Goal: Task Accomplishment & Management: Manage account settings

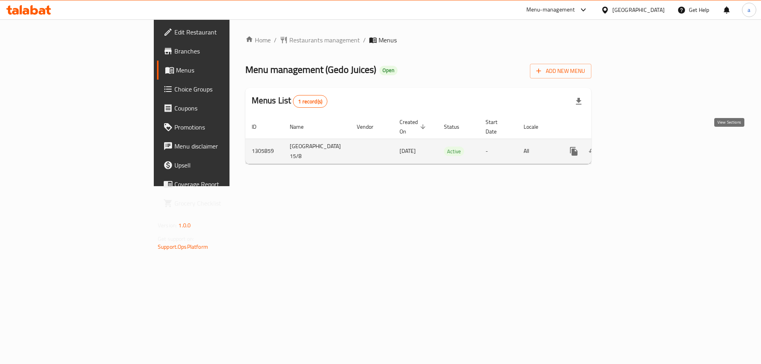
click at [635, 147] on icon "enhanced table" at bounding box center [631, 152] width 10 height 10
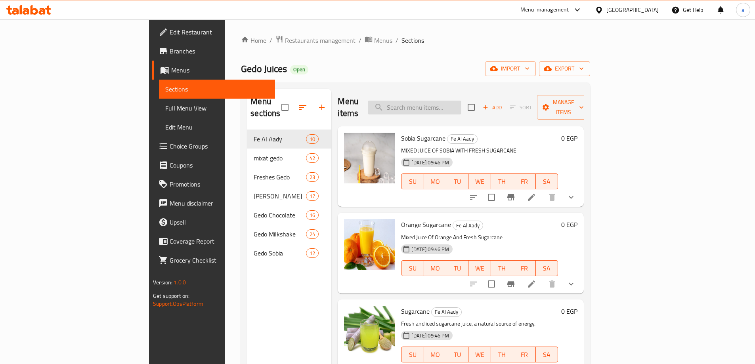
click at [458, 104] on input "search" at bounding box center [414, 108] width 93 height 14
paste input "Mango"
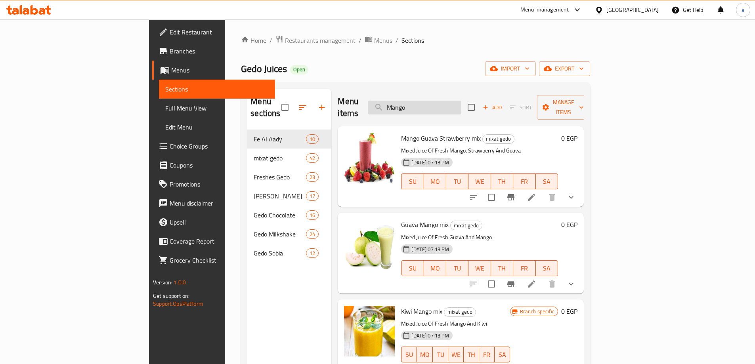
click at [461, 101] on input "Mango" at bounding box center [414, 108] width 93 height 14
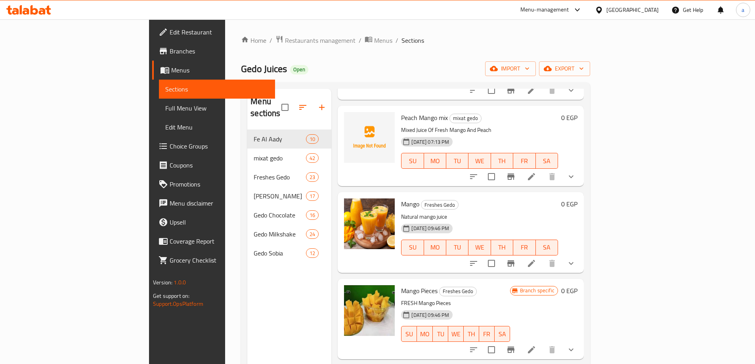
scroll to position [753, 0]
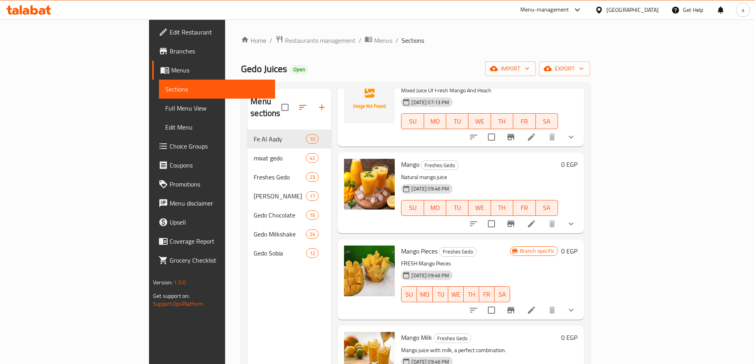
type input "Mango"
click at [535, 220] on icon at bounding box center [531, 223] width 7 height 7
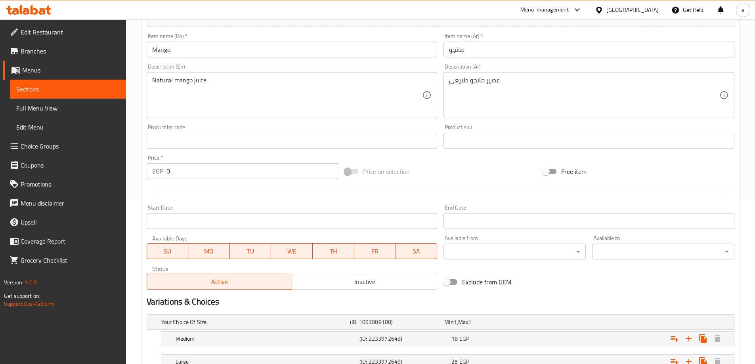
scroll to position [225, 0]
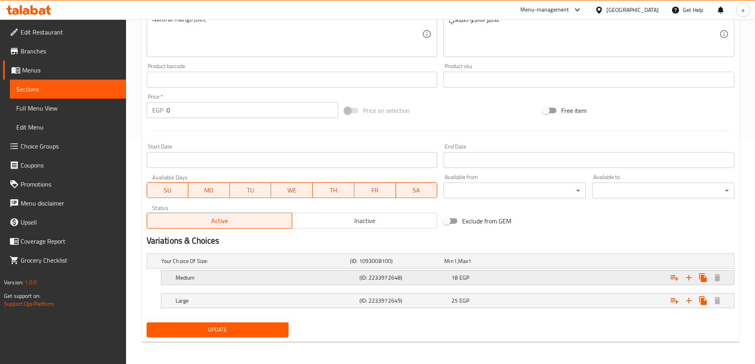
click at [308, 265] on h5 "Medium" at bounding box center [253, 261] width 185 height 8
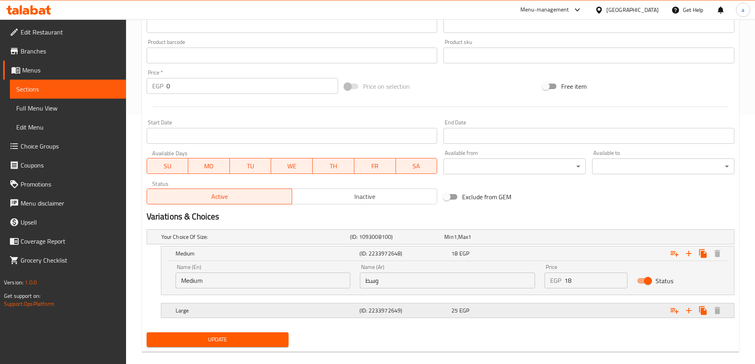
scroll to position [259, 0]
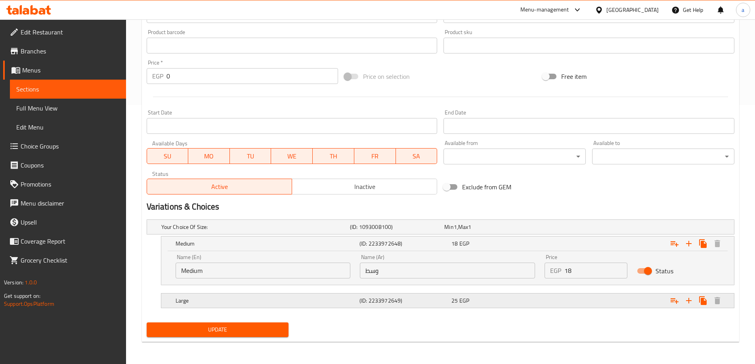
click at [309, 231] on h5 "Large" at bounding box center [253, 227] width 185 height 8
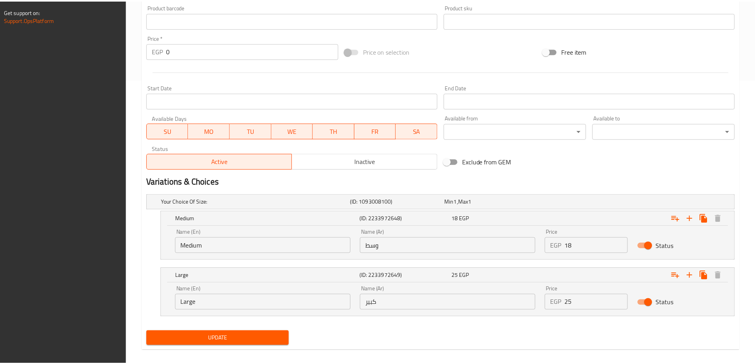
scroll to position [293, 0]
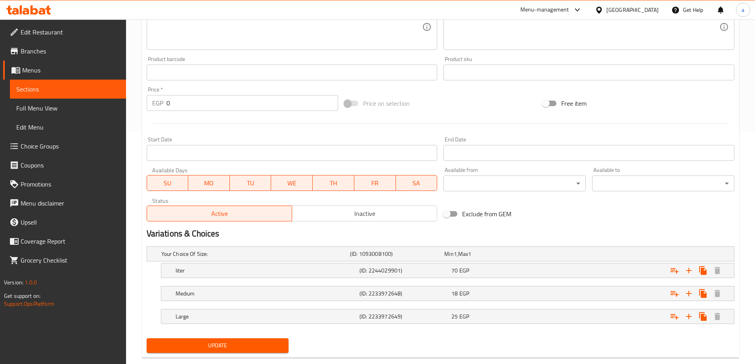
scroll to position [248, 0]
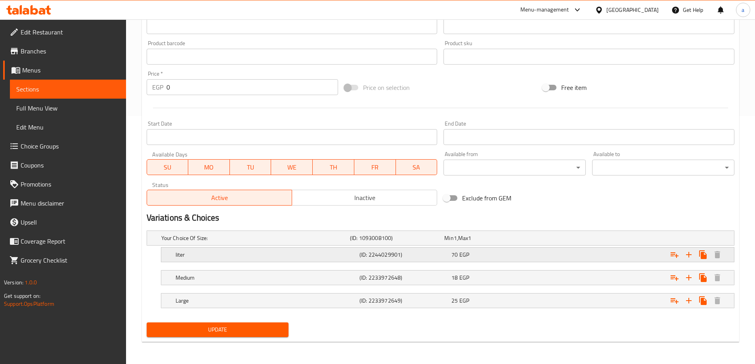
click at [299, 242] on h5 "liter" at bounding box center [253, 238] width 185 height 8
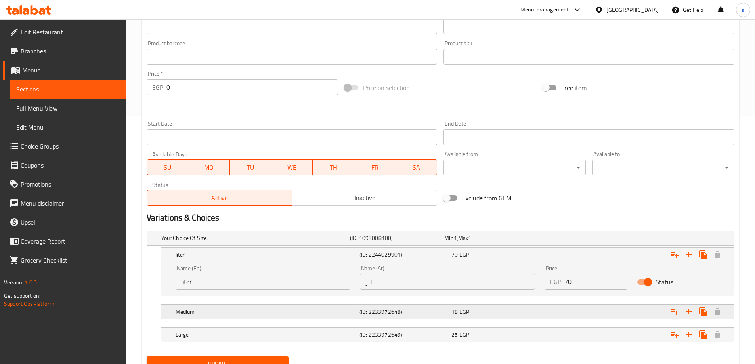
click at [320, 242] on h5 "Medium" at bounding box center [253, 238] width 185 height 8
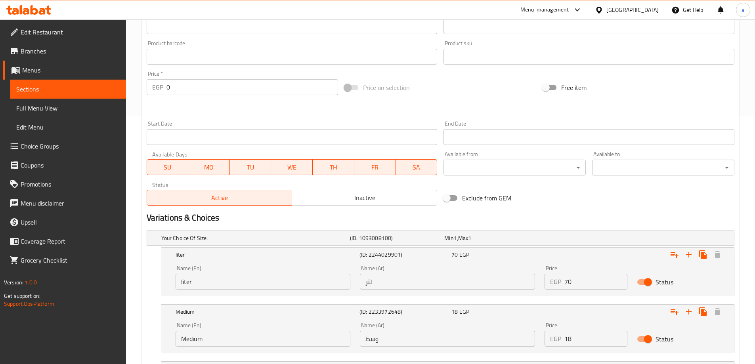
scroll to position [316, 0]
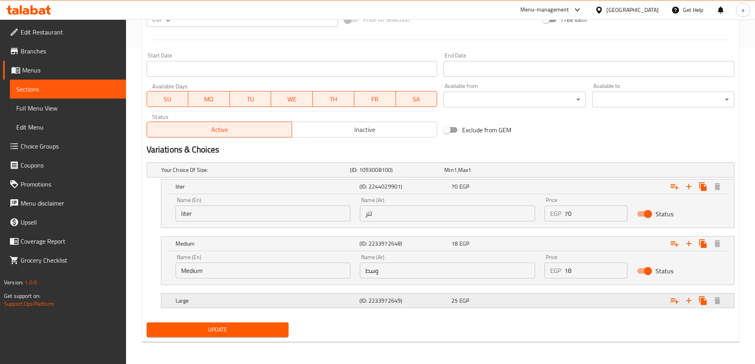
click at [359, 179] on div "Large (ID: 2233972649) 25 EGP" at bounding box center [443, 169] width 566 height 17
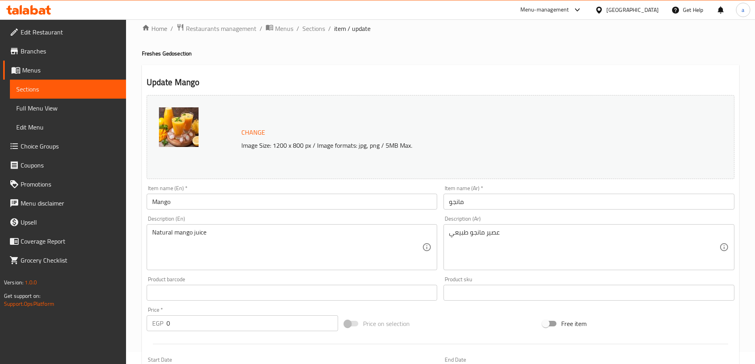
scroll to position [0, 0]
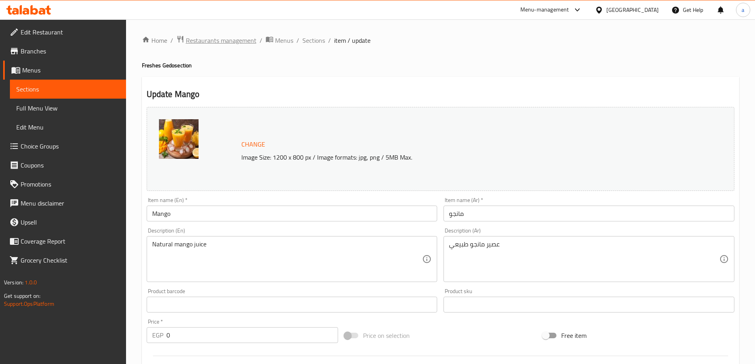
click at [240, 45] on span "Restaurants management" at bounding box center [221, 41] width 71 height 10
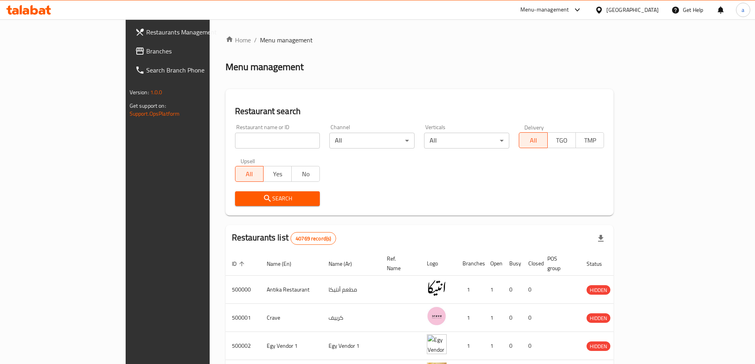
click at [146, 46] on span "Branches" at bounding box center [195, 51] width 99 height 10
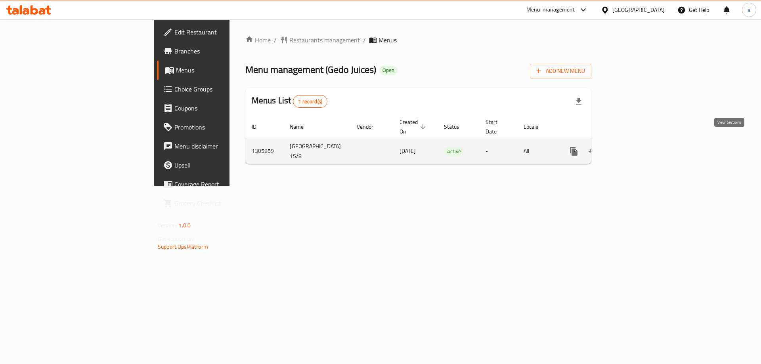
click at [635, 147] on icon "enhanced table" at bounding box center [631, 152] width 10 height 10
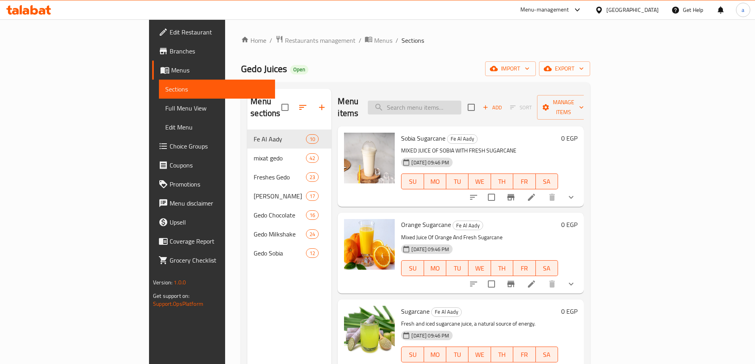
click at [461, 101] on input "search" at bounding box center [414, 108] width 93 height 14
paste input "Apple"
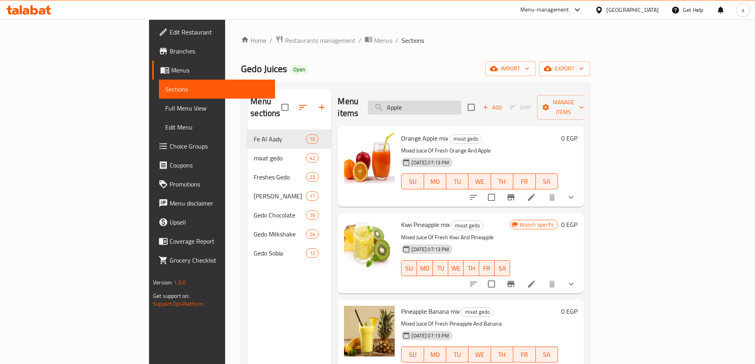
type input "Apple"
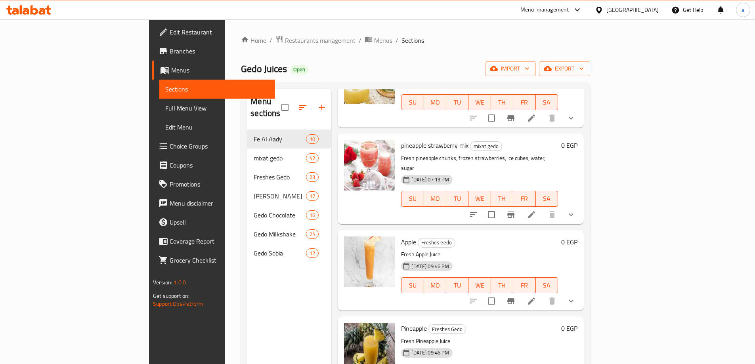
scroll to position [634, 0]
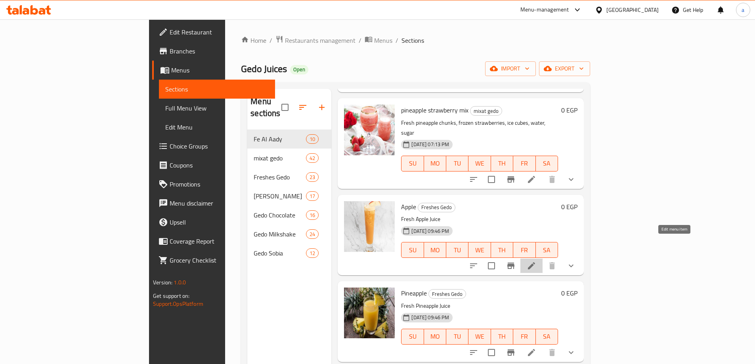
click at [535, 262] on icon at bounding box center [531, 265] width 7 height 7
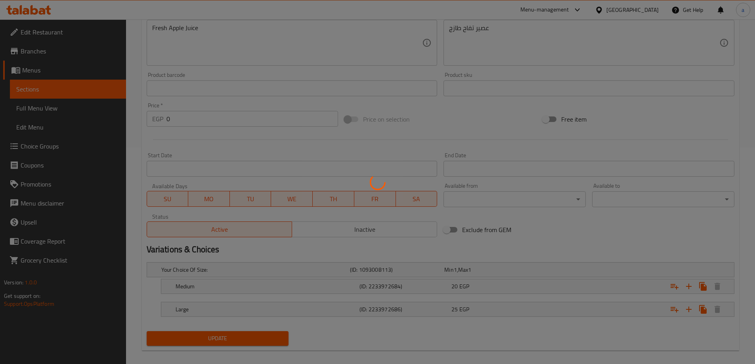
scroll to position [225, 0]
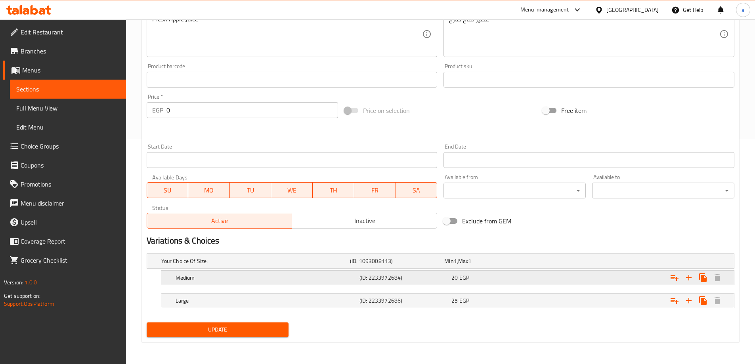
click at [376, 265] on h5 "(ID: 2233972684)" at bounding box center [395, 261] width 91 height 8
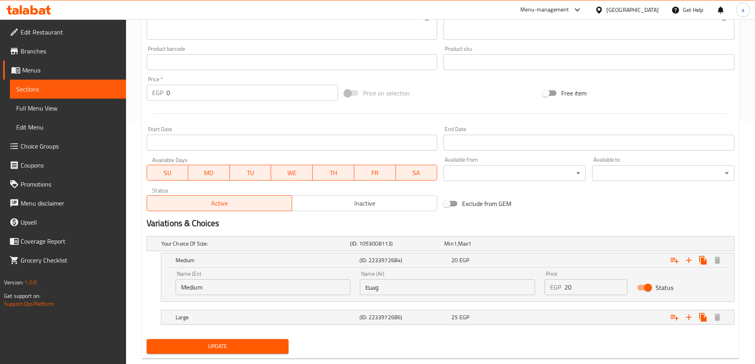
scroll to position [259, 0]
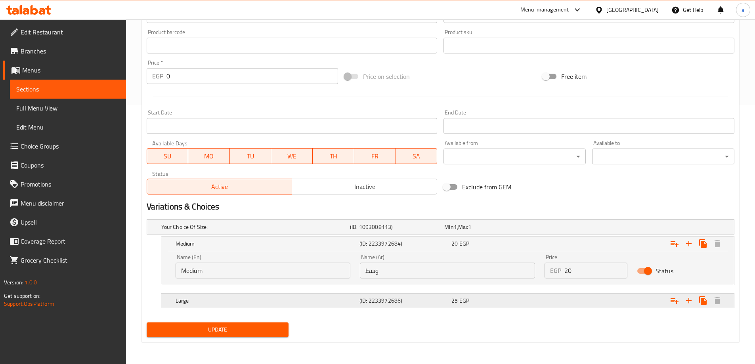
click at [385, 231] on h5 "(ID: 2233972686)" at bounding box center [395, 227] width 91 height 8
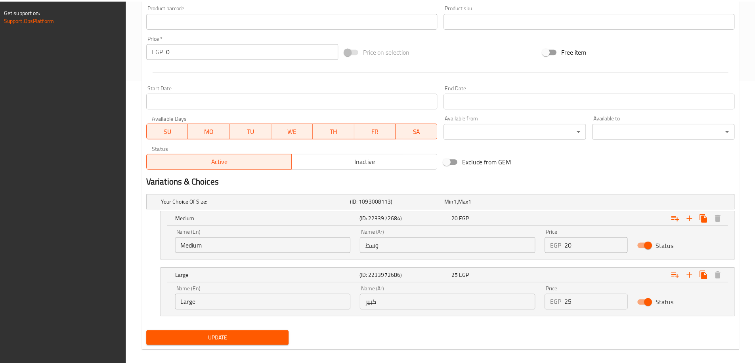
scroll to position [293, 0]
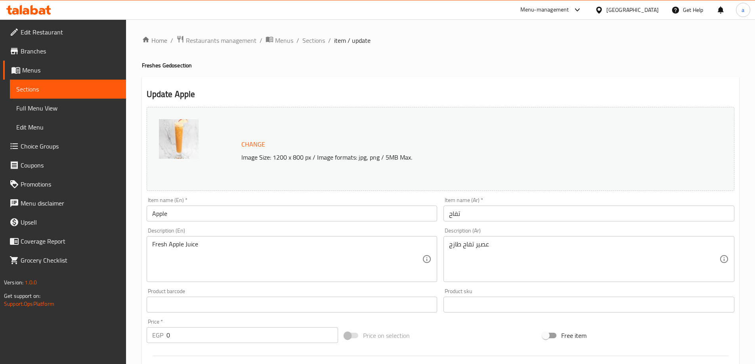
scroll to position [248, 0]
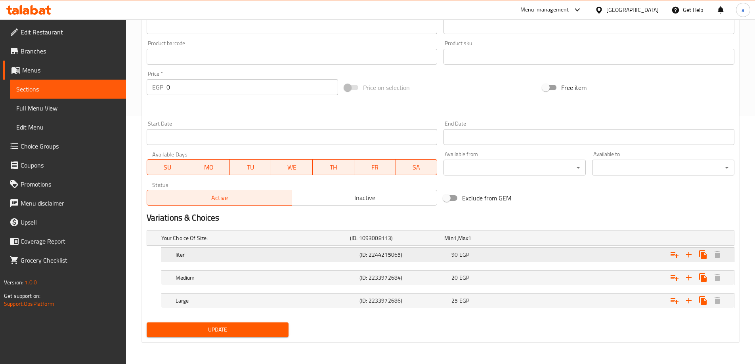
click at [242, 242] on h5 "liter" at bounding box center [253, 238] width 185 height 8
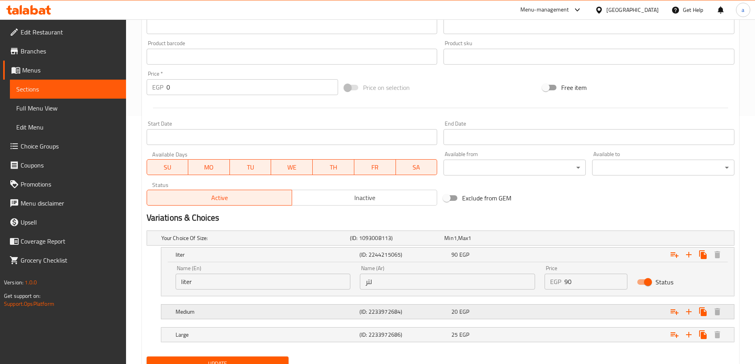
click at [263, 242] on h5 "Medium" at bounding box center [253, 238] width 185 height 8
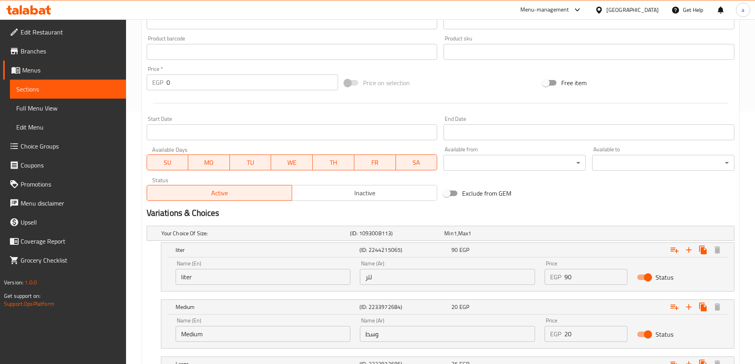
scroll to position [316, 0]
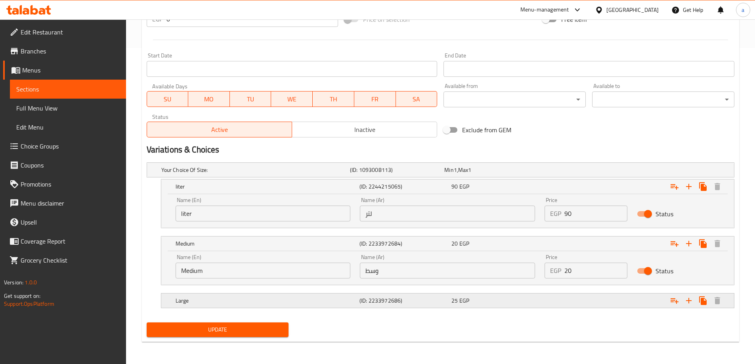
click at [347, 174] on h5 "Large" at bounding box center [253, 170] width 185 height 8
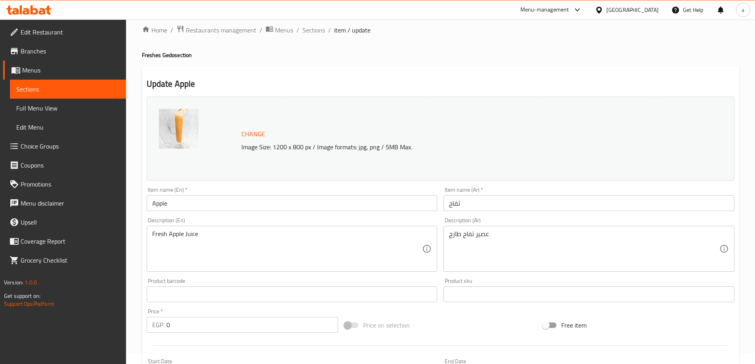
scroll to position [0, 0]
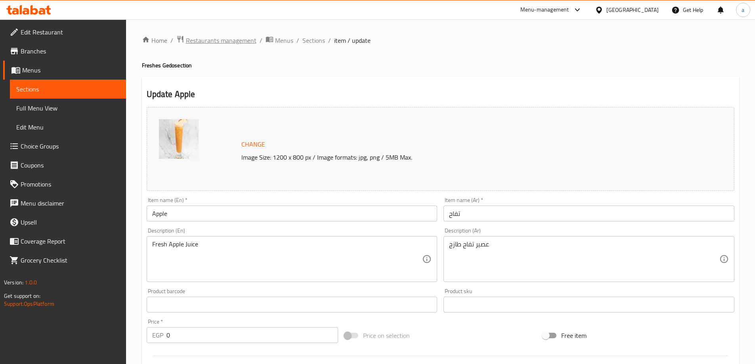
click at [213, 41] on span "Restaurants management" at bounding box center [221, 41] width 71 height 10
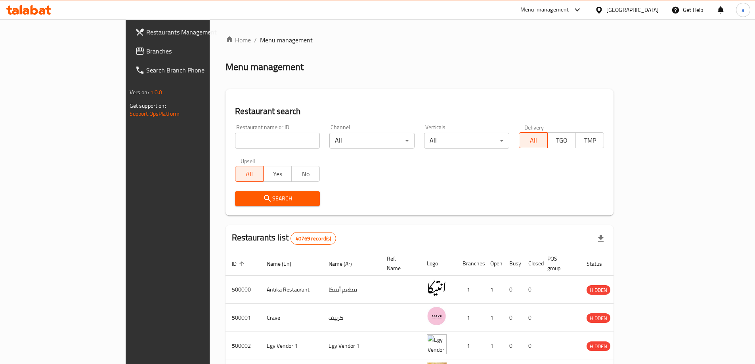
click at [146, 52] on span "Branches" at bounding box center [195, 51] width 99 height 10
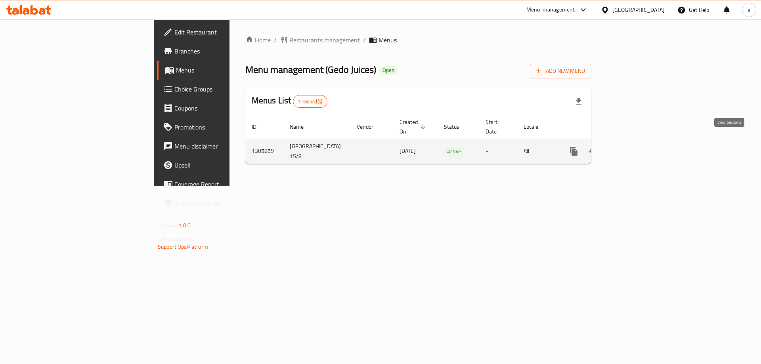
click at [635, 147] on icon "enhanced table" at bounding box center [631, 152] width 10 height 10
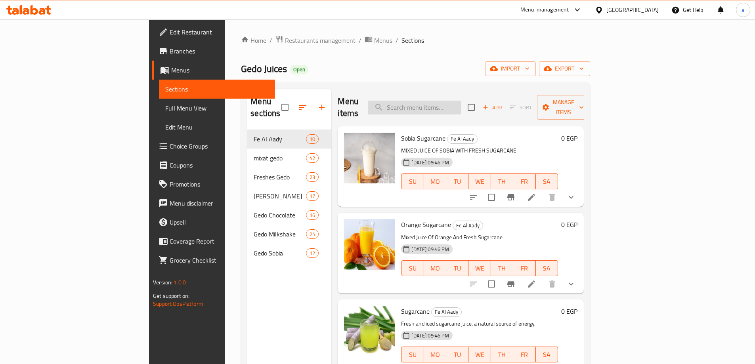
click at [461, 101] on input "search" at bounding box center [414, 108] width 93 height 14
paste input "Avocado"
type input "Avocado"
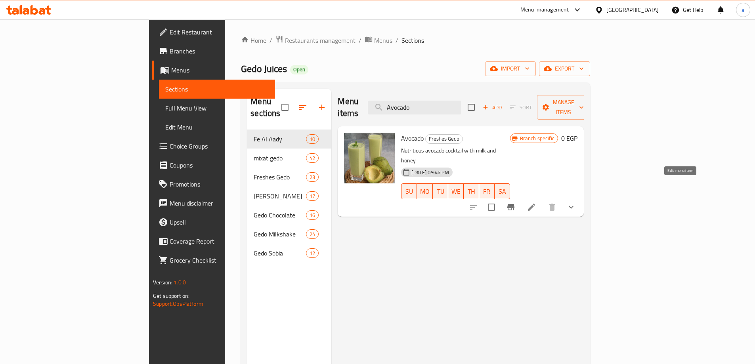
click at [536, 202] on icon at bounding box center [531, 207] width 10 height 10
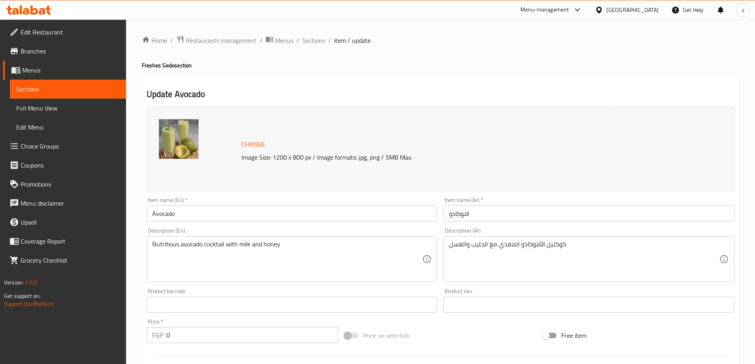
scroll to position [225, 0]
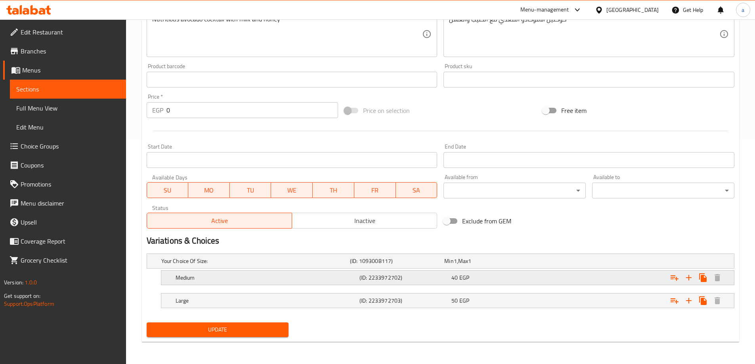
click at [341, 267] on div "Medium" at bounding box center [254, 260] width 189 height 11
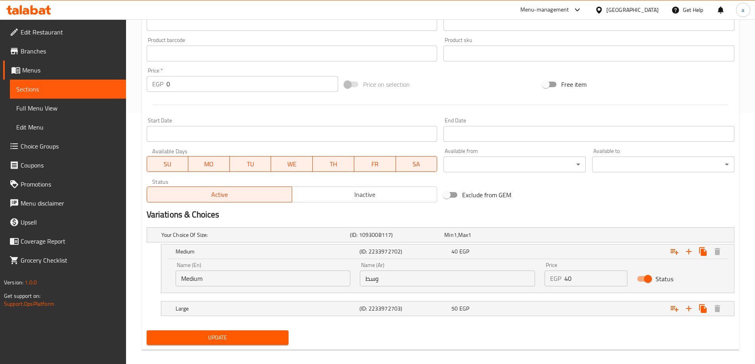
scroll to position [259, 0]
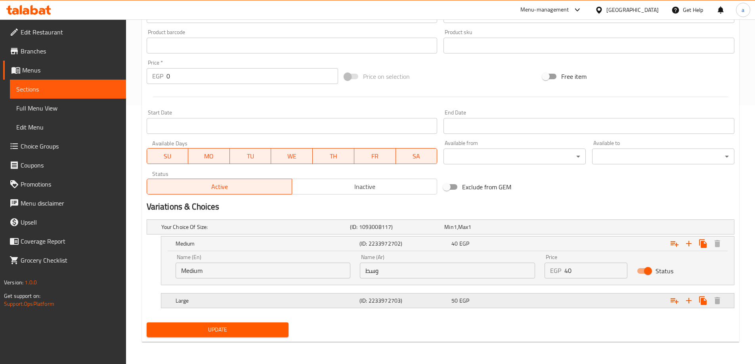
click at [322, 231] on h5 "Large" at bounding box center [253, 227] width 185 height 8
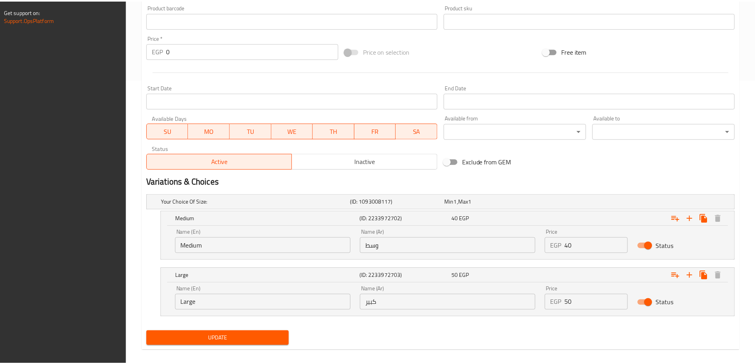
scroll to position [293, 0]
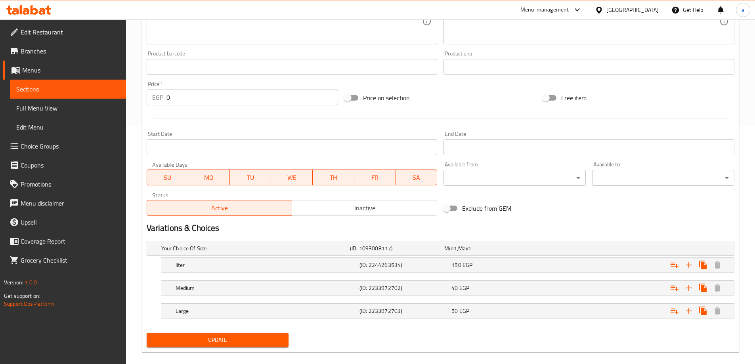
scroll to position [248, 0]
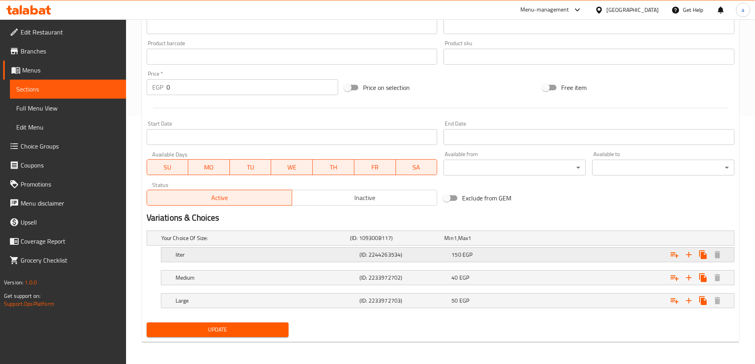
click at [289, 242] on h5 "liter" at bounding box center [253, 238] width 185 height 8
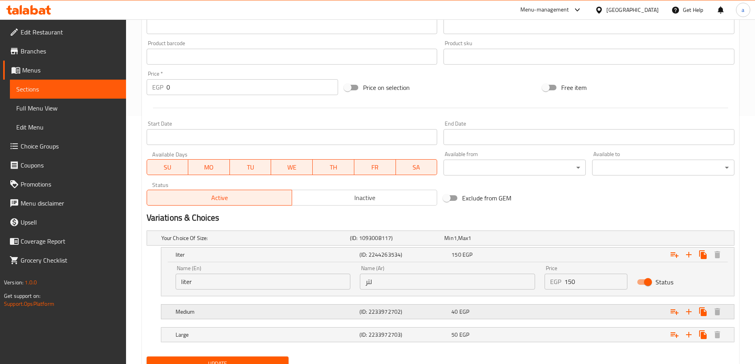
click at [308, 242] on h5 "Medium" at bounding box center [253, 238] width 185 height 8
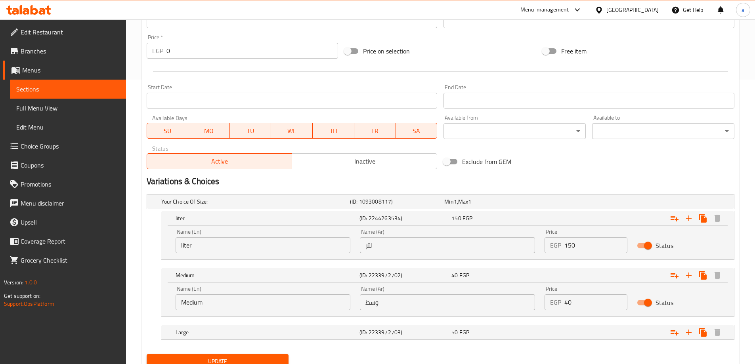
scroll to position [316, 0]
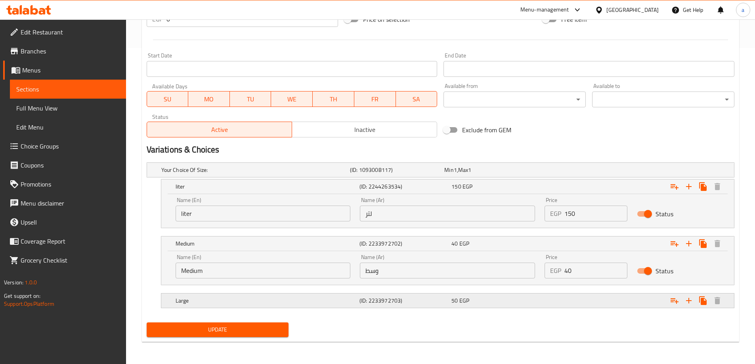
click at [324, 174] on h5 "Large" at bounding box center [253, 170] width 185 height 8
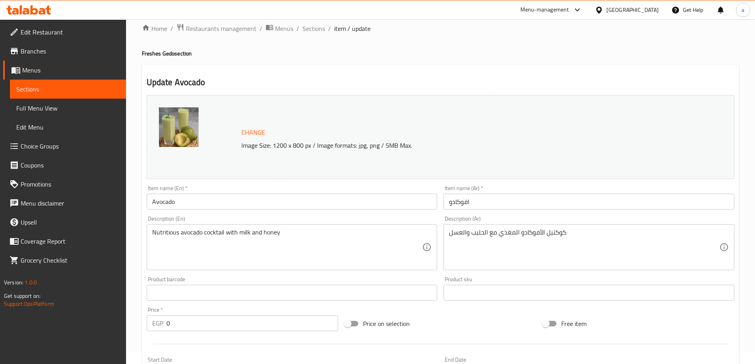
scroll to position [0, 0]
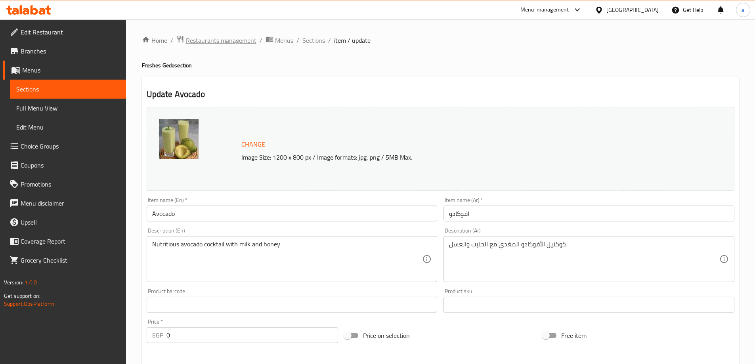
click at [237, 42] on span "Restaurants management" at bounding box center [221, 41] width 71 height 10
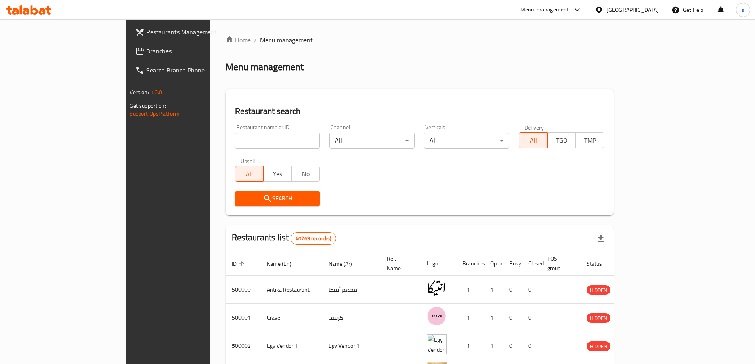
click at [146, 51] on span "Branches" at bounding box center [195, 51] width 99 height 10
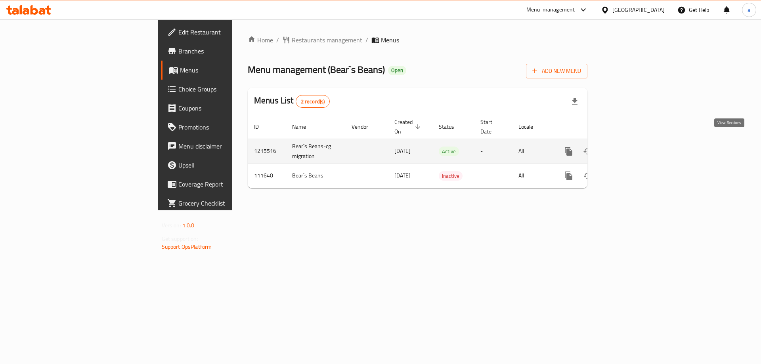
click at [629, 148] on icon "enhanced table" at bounding box center [625, 151] width 7 height 7
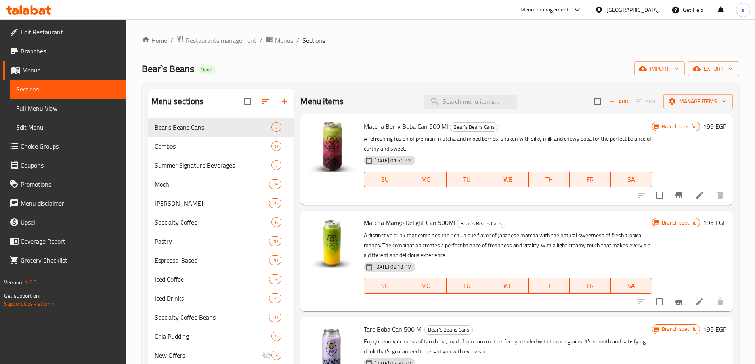
click at [46, 143] on span "Choice Groups" at bounding box center [70, 146] width 99 height 10
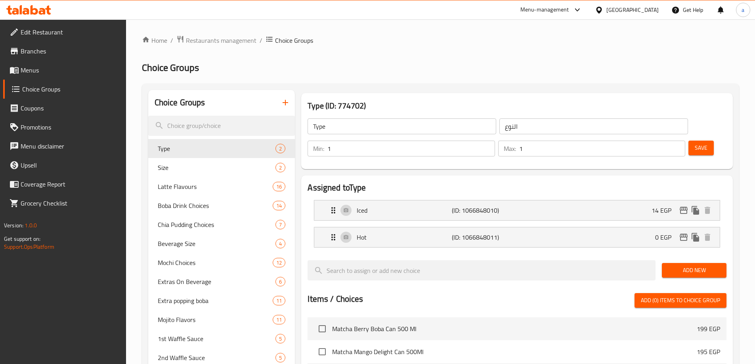
click at [417, 38] on ol "Home / Restaurants management / Choice Groups" at bounding box center [440, 40] width 597 height 10
click at [213, 265] on span "Mochi Choices" at bounding box center [203, 263] width 91 height 10
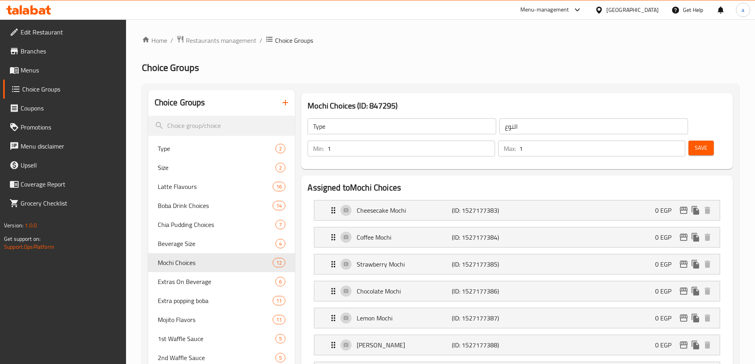
type input "Mochi Choices"
type input "اختيارات [PERSON_NAME]"
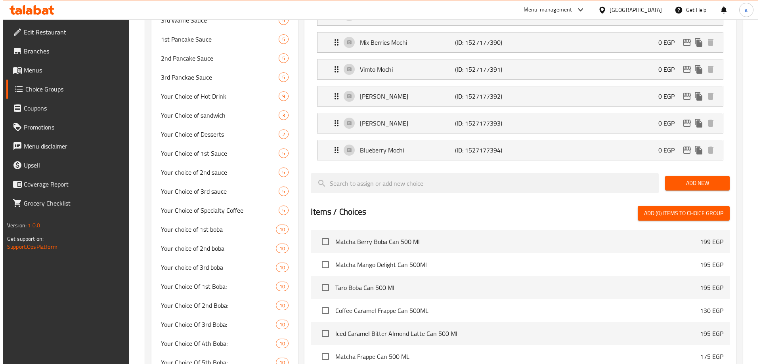
scroll to position [634, 0]
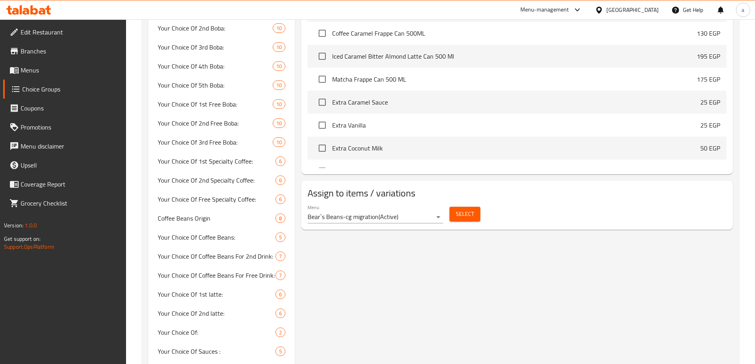
click at [461, 209] on span "Select" at bounding box center [465, 214] width 18 height 10
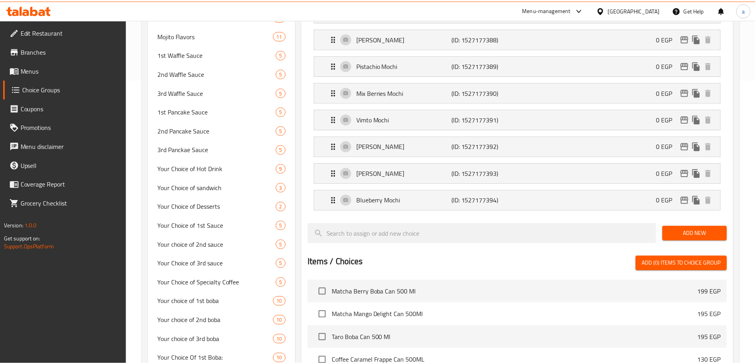
scroll to position [644, 0]
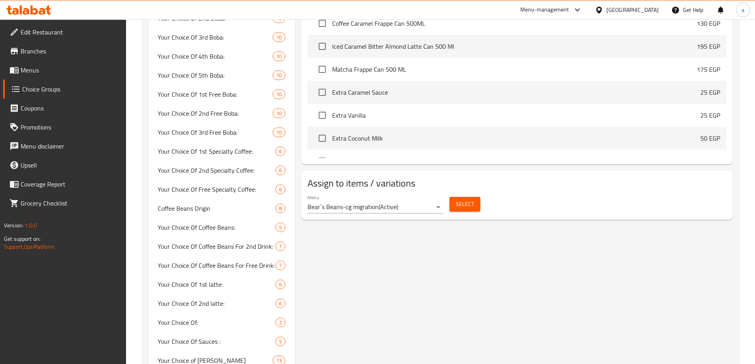
click at [539, 35] on li "Iced Caramel Bitter Almond Latte Can 500 Ml 195 EGP" at bounding box center [516, 46] width 419 height 23
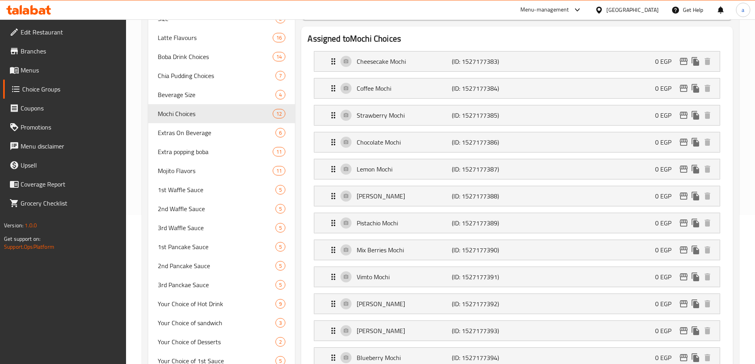
scroll to position [10, 0]
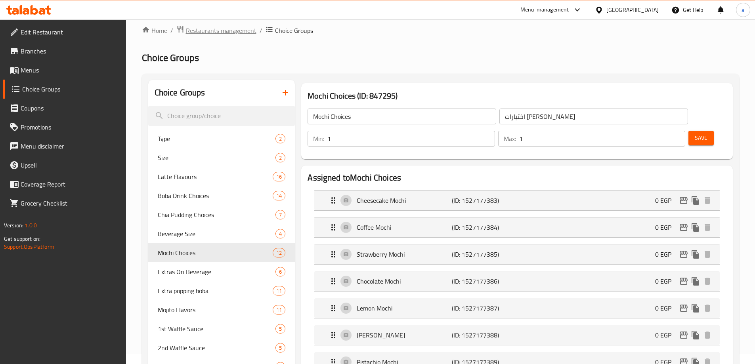
click at [224, 29] on span "Restaurants management" at bounding box center [221, 31] width 71 height 10
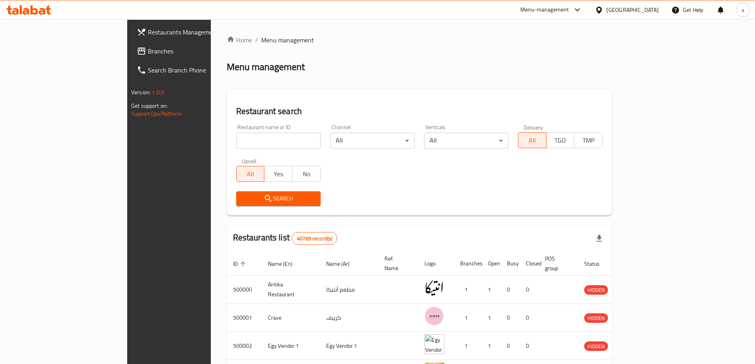
click at [148, 53] on span "Branches" at bounding box center [197, 51] width 99 height 10
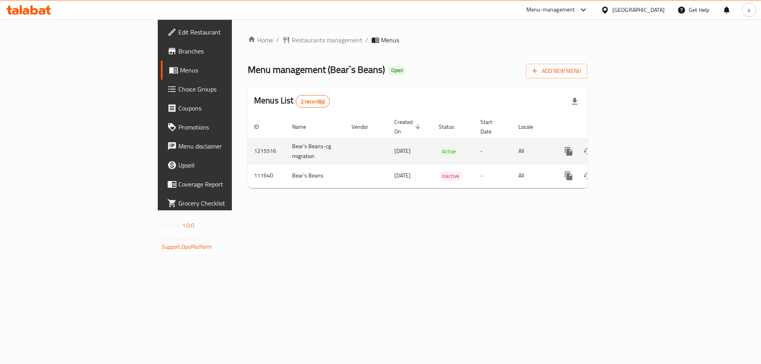
click at [630, 147] on icon "enhanced table" at bounding box center [626, 152] width 10 height 10
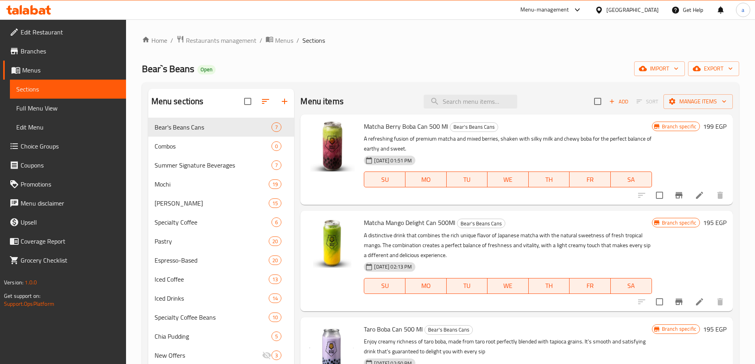
click at [34, 147] on span "Choice Groups" at bounding box center [70, 146] width 99 height 10
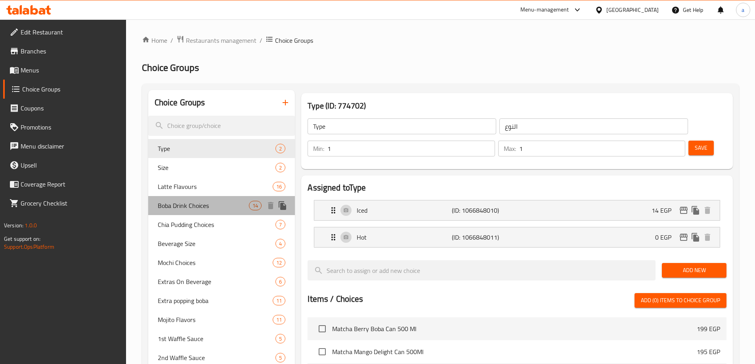
click at [175, 198] on div "Boba Drink Choices 14" at bounding box center [221, 205] width 147 height 19
type input "Boba Drink Choices"
type input "اختيارات مشروب البوبا"
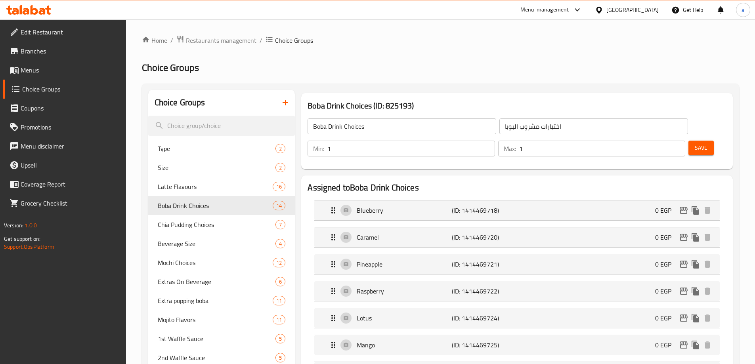
click at [539, 43] on ol "Home / Restaurants management / Choice Groups" at bounding box center [440, 40] width 597 height 10
click at [183, 262] on span "Mochi Choices" at bounding box center [203, 263] width 91 height 10
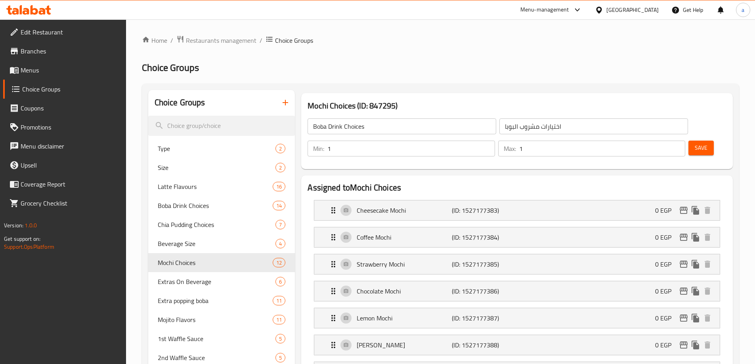
type input "Mochi Choices"
type input "اختيارات [PERSON_NAME]"
type input "4"
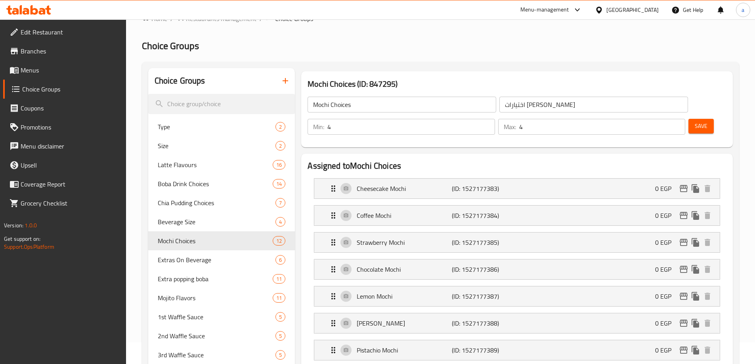
scroll to position [19, 0]
